Goal: Find specific page/section: Find specific page/section

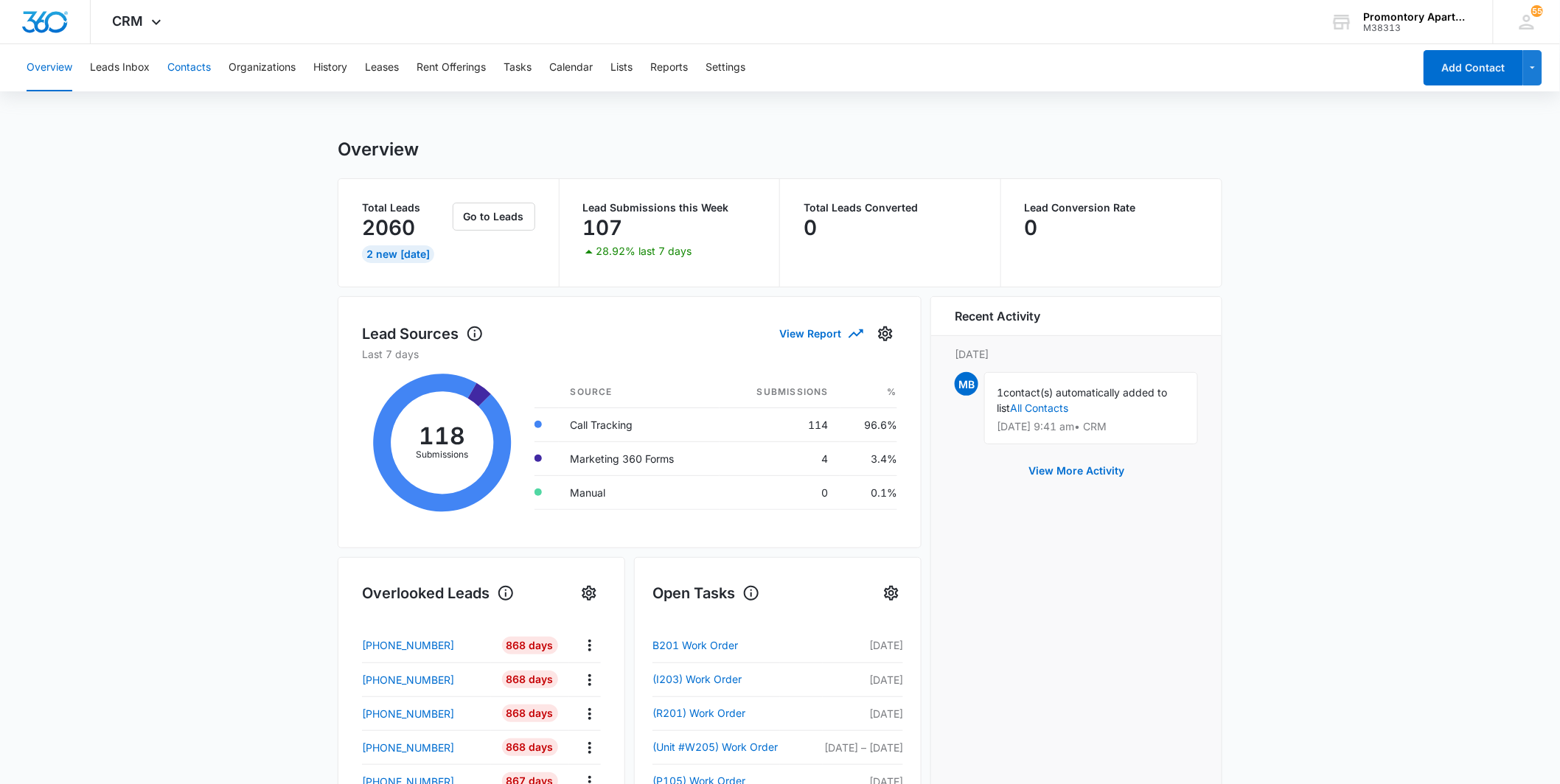
click at [190, 62] on button "Contacts" at bounding box center [190, 67] width 44 height 47
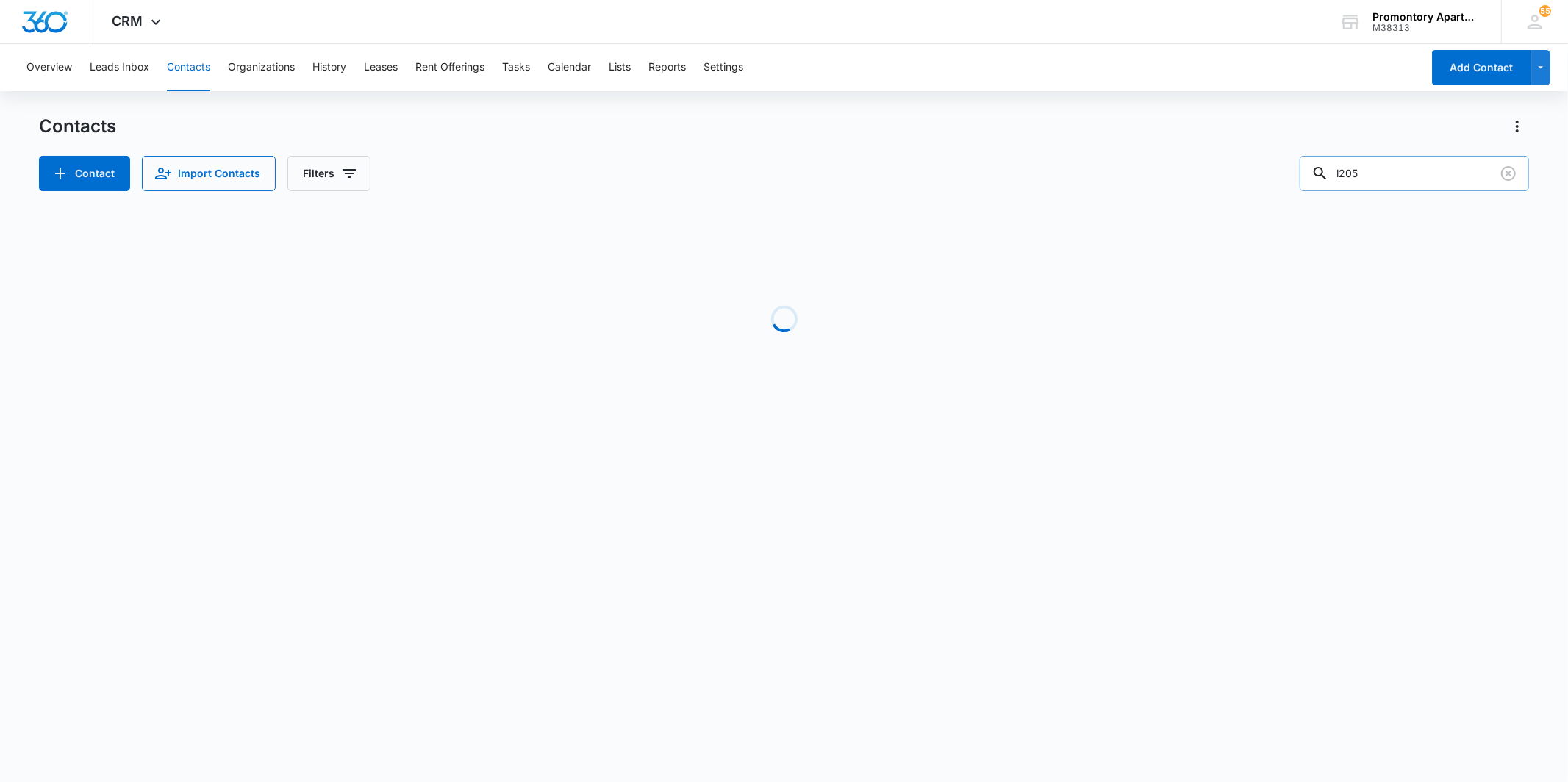
click at [1371, 179] on input "l205" at bounding box center [1414, 173] width 229 height 35
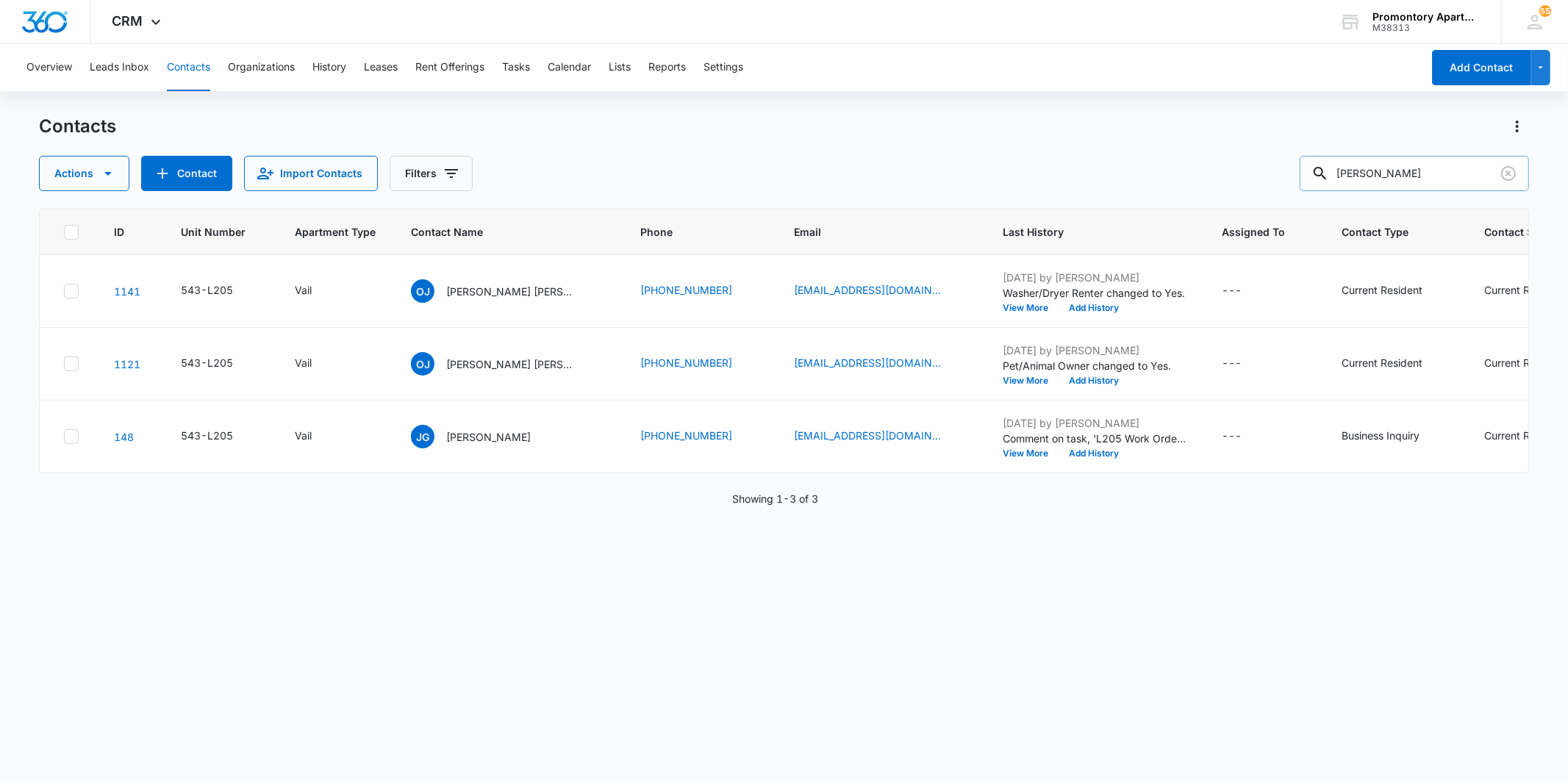
type input "[PERSON_NAME]"
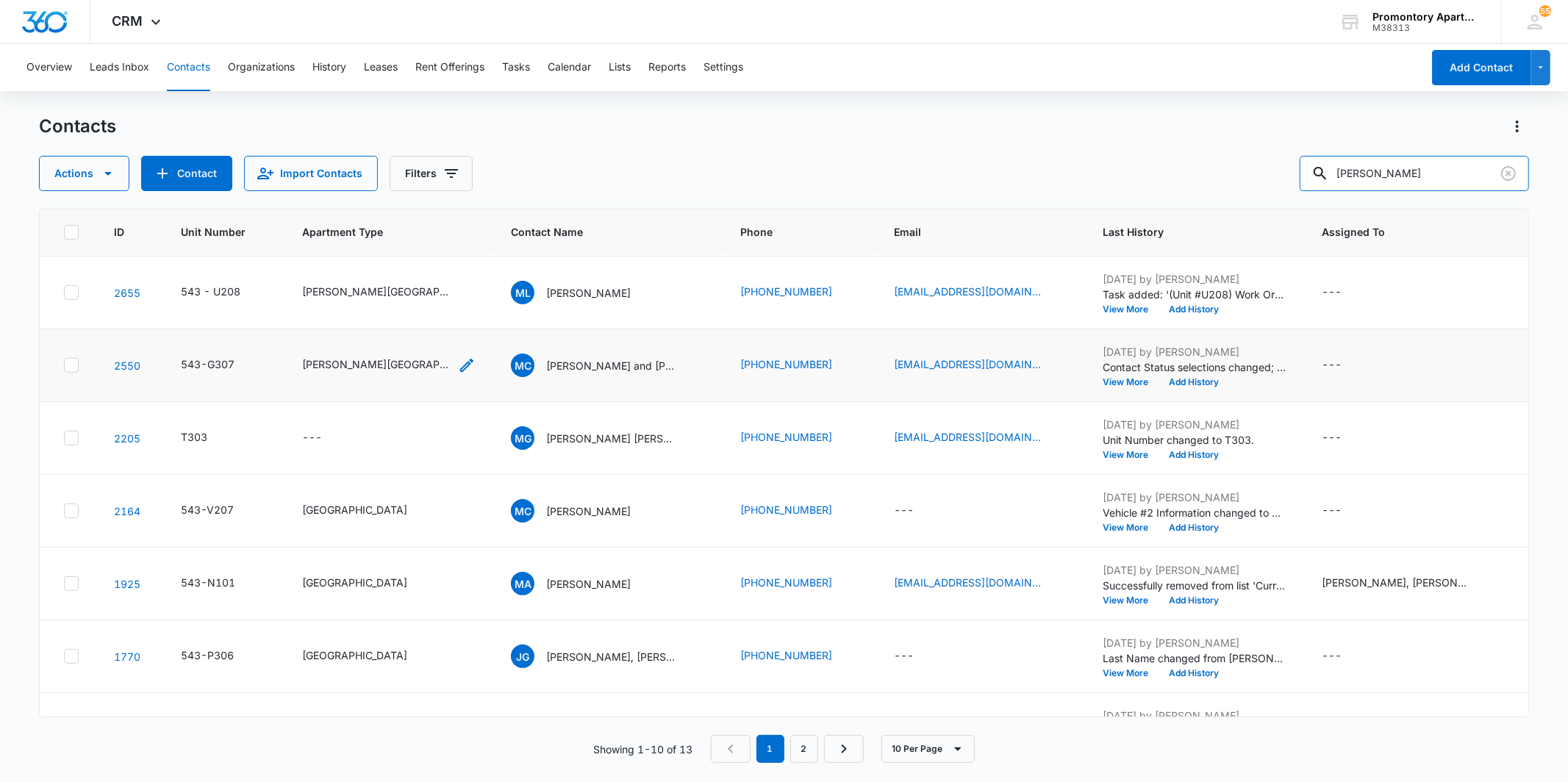
scroll to position [277, 0]
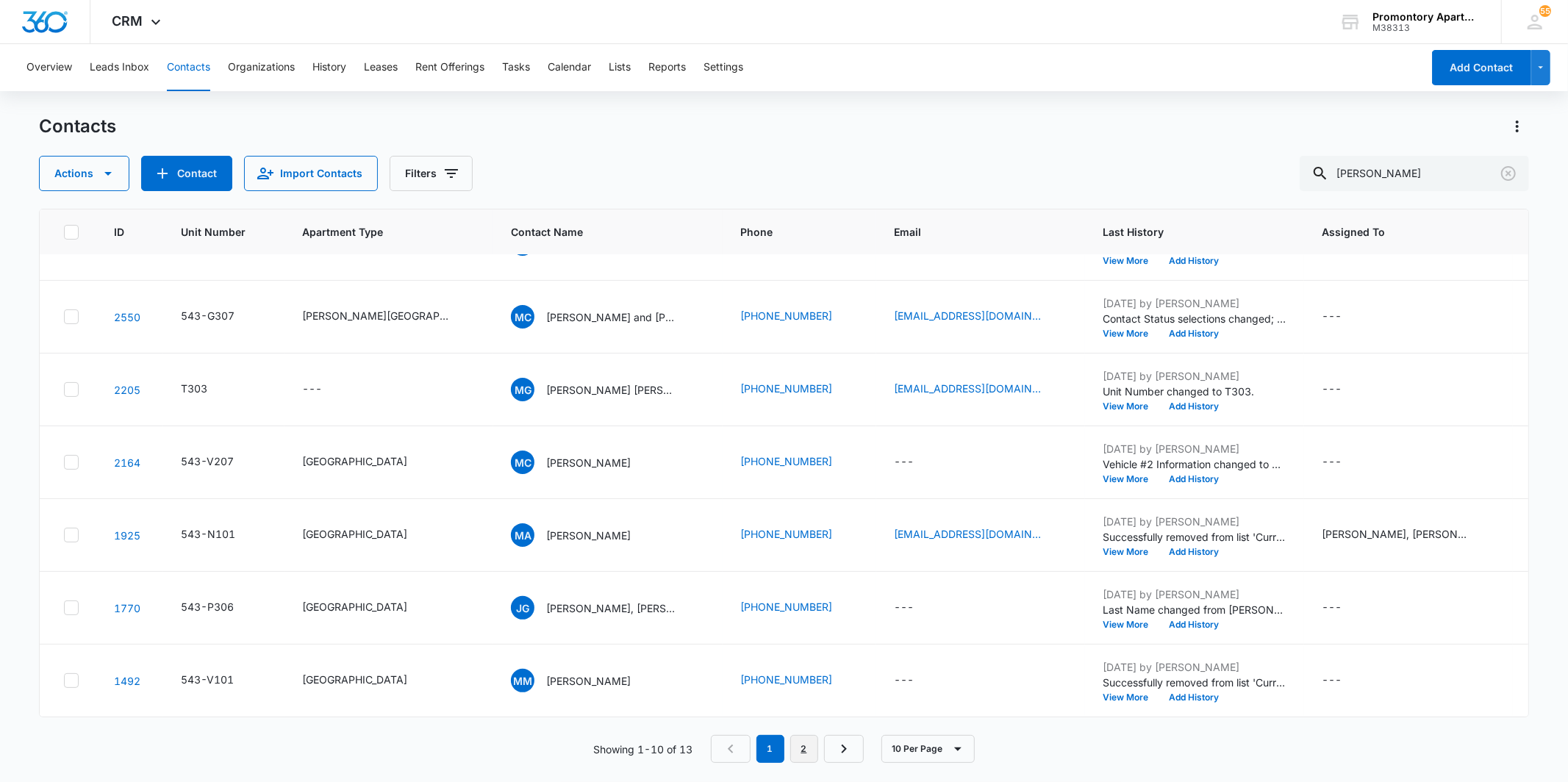
click at [800, 742] on link "2" at bounding box center [804, 749] width 28 height 28
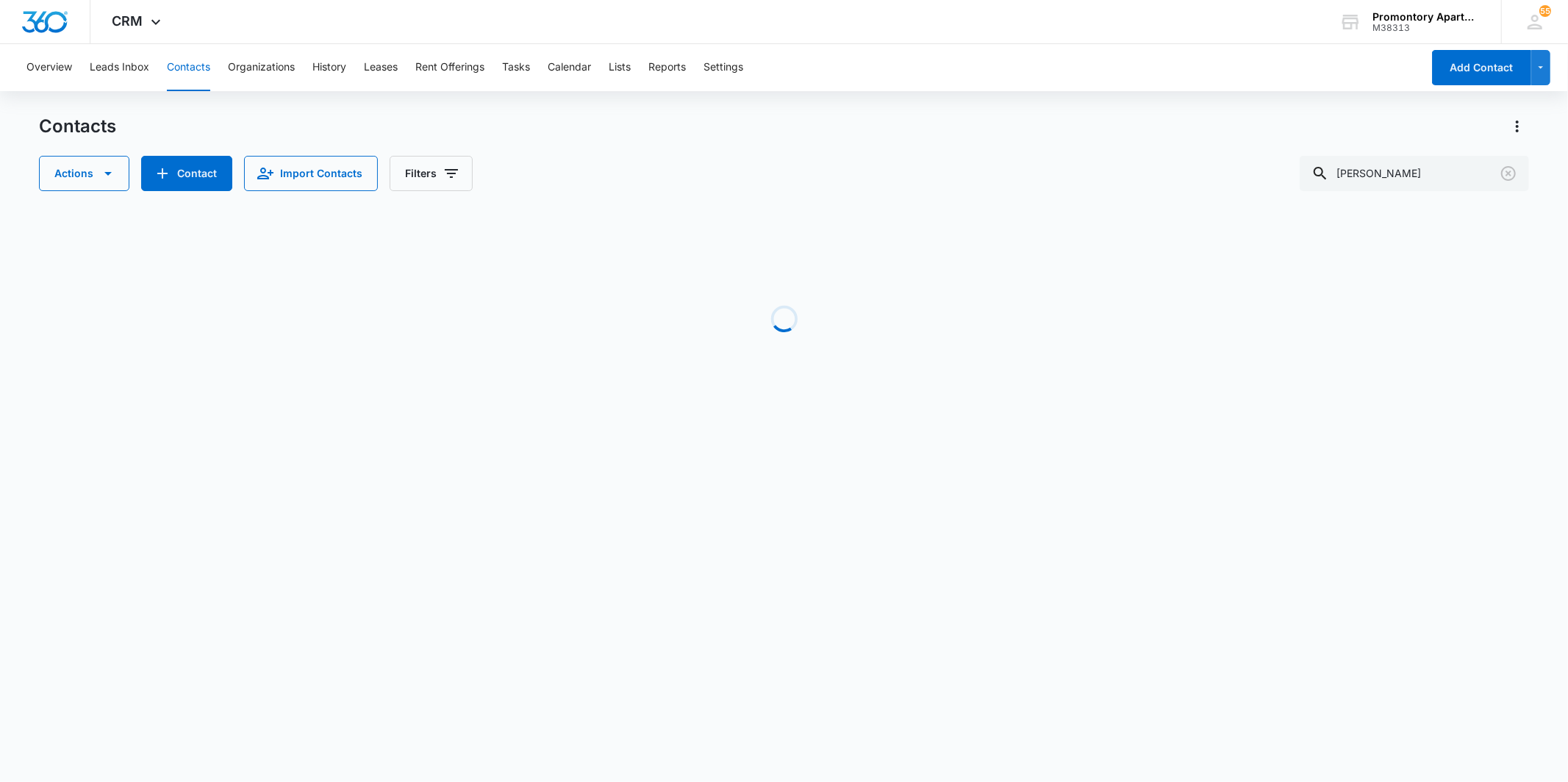
scroll to position [0, 0]
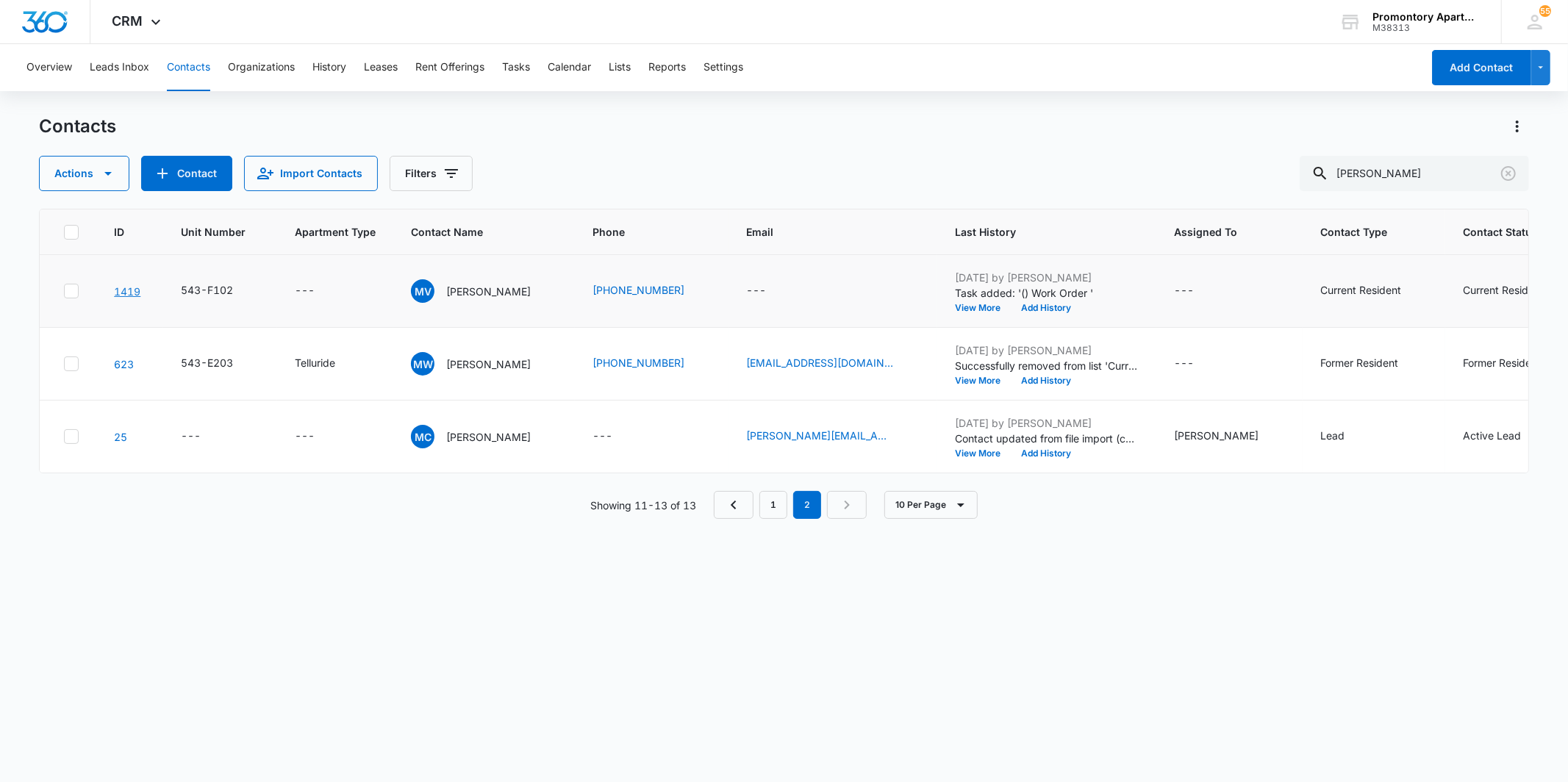
click at [133, 287] on link "1419" at bounding box center [127, 292] width 27 height 13
